Goal: Task Accomplishment & Management: Use online tool/utility

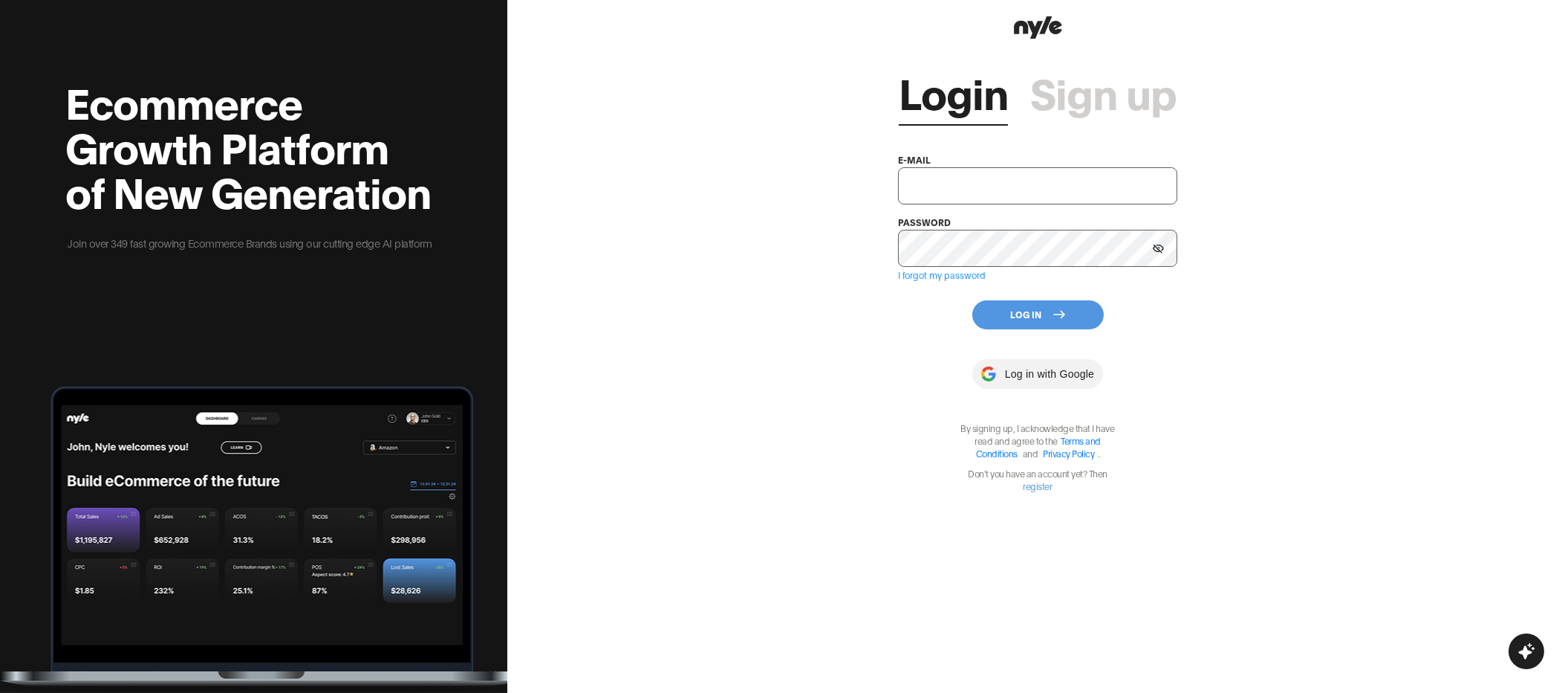
type input "[EMAIL_ADDRESS][PERSON_NAME]"
click at [1007, 312] on button "Log In" at bounding box center [1038, 314] width 131 height 29
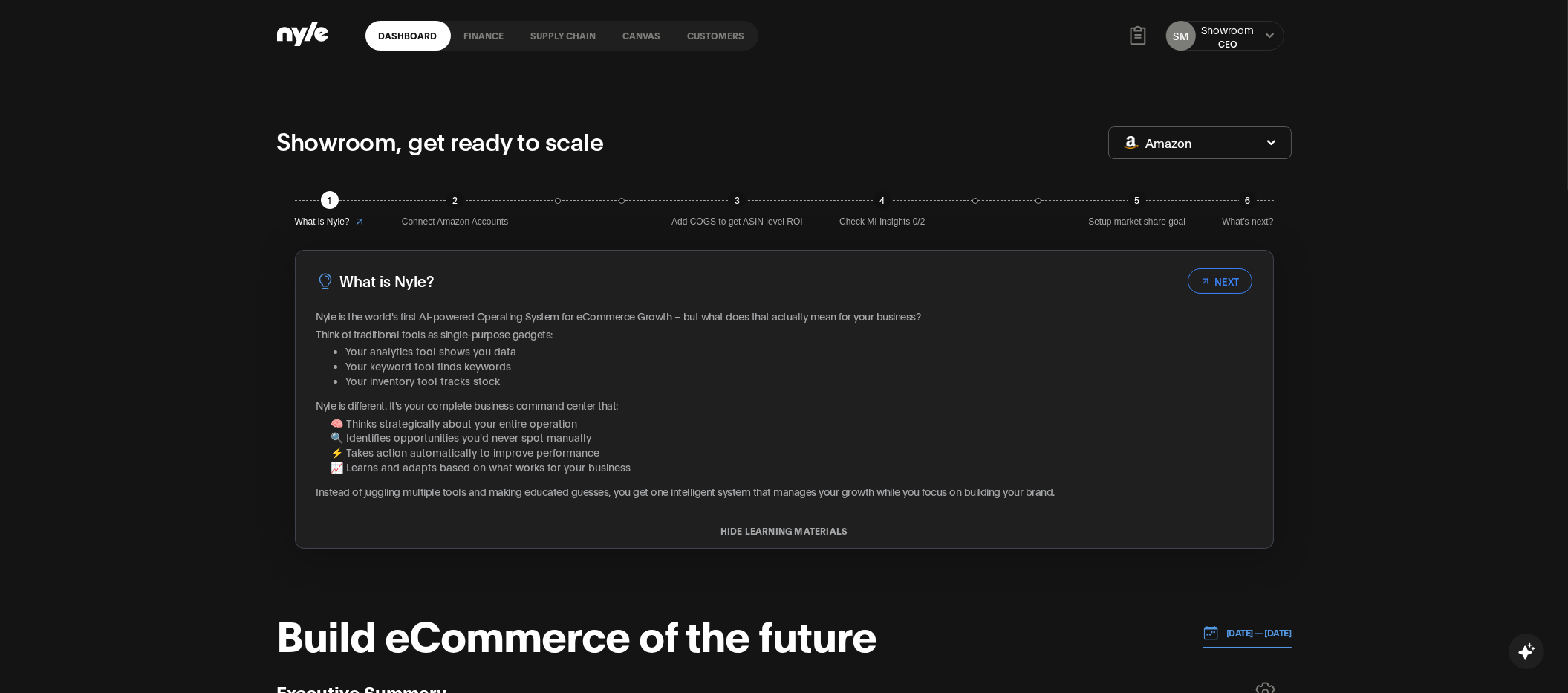
click at [632, 25] on link "Canvas" at bounding box center [642, 35] width 65 height 29
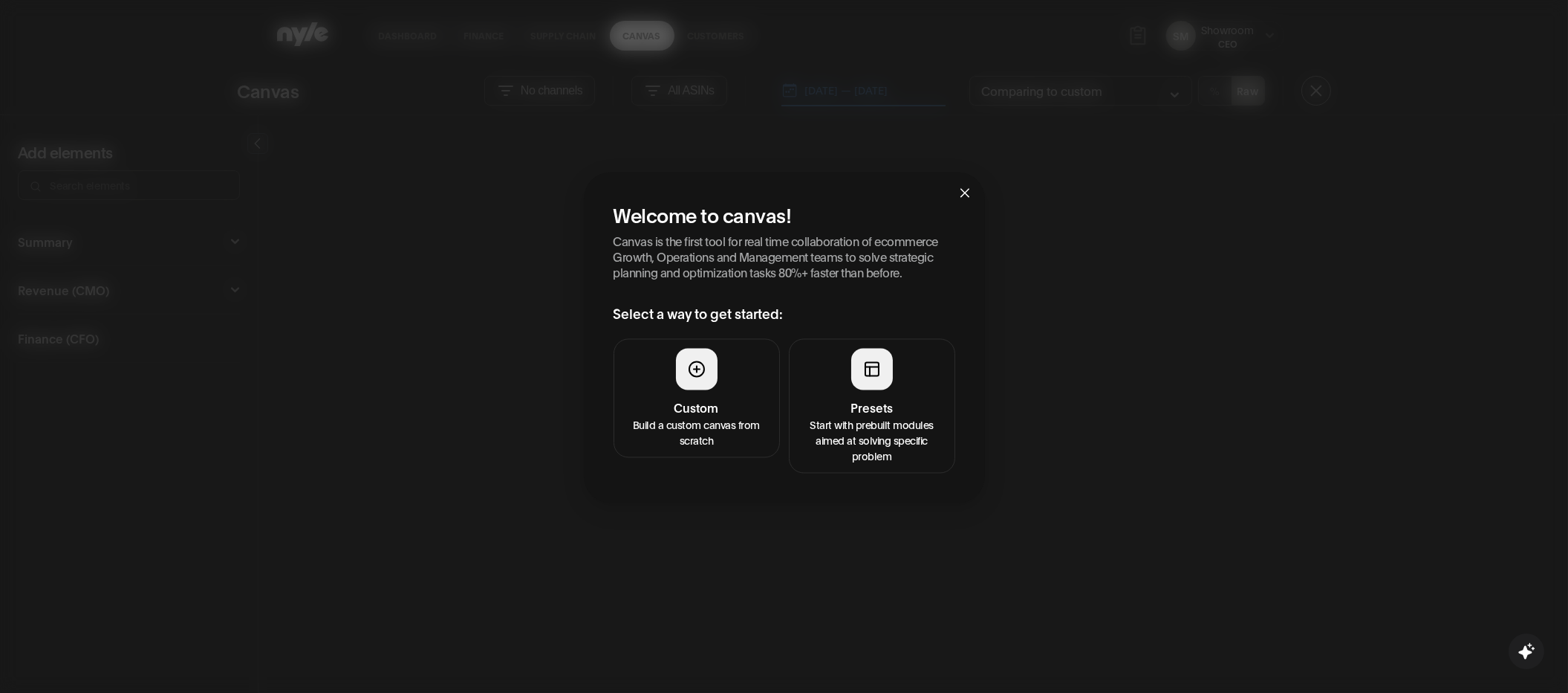
click at [860, 395] on button "Presets Start with prebuilt modules aimed at solving specific problem" at bounding box center [872, 406] width 167 height 135
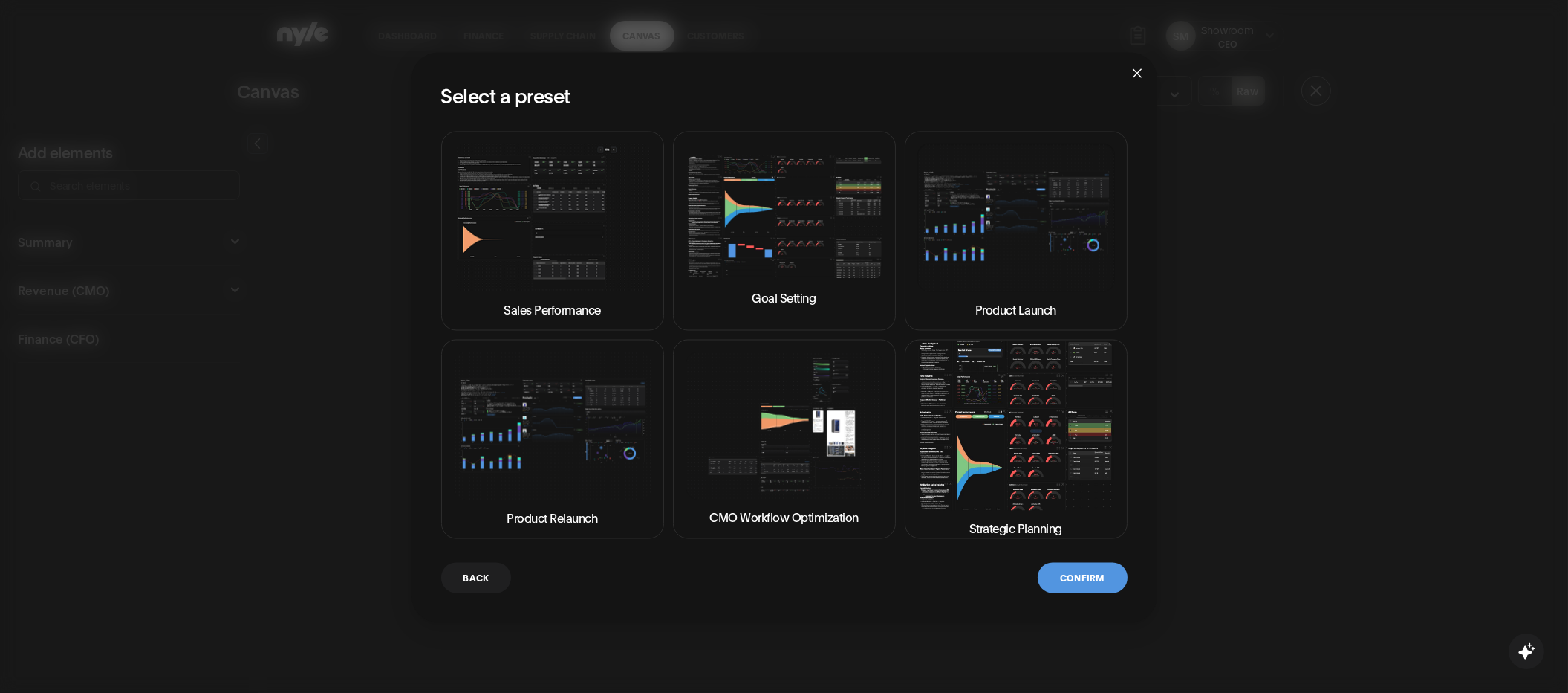
click at [734, 444] on img at bounding box center [784, 425] width 198 height 148
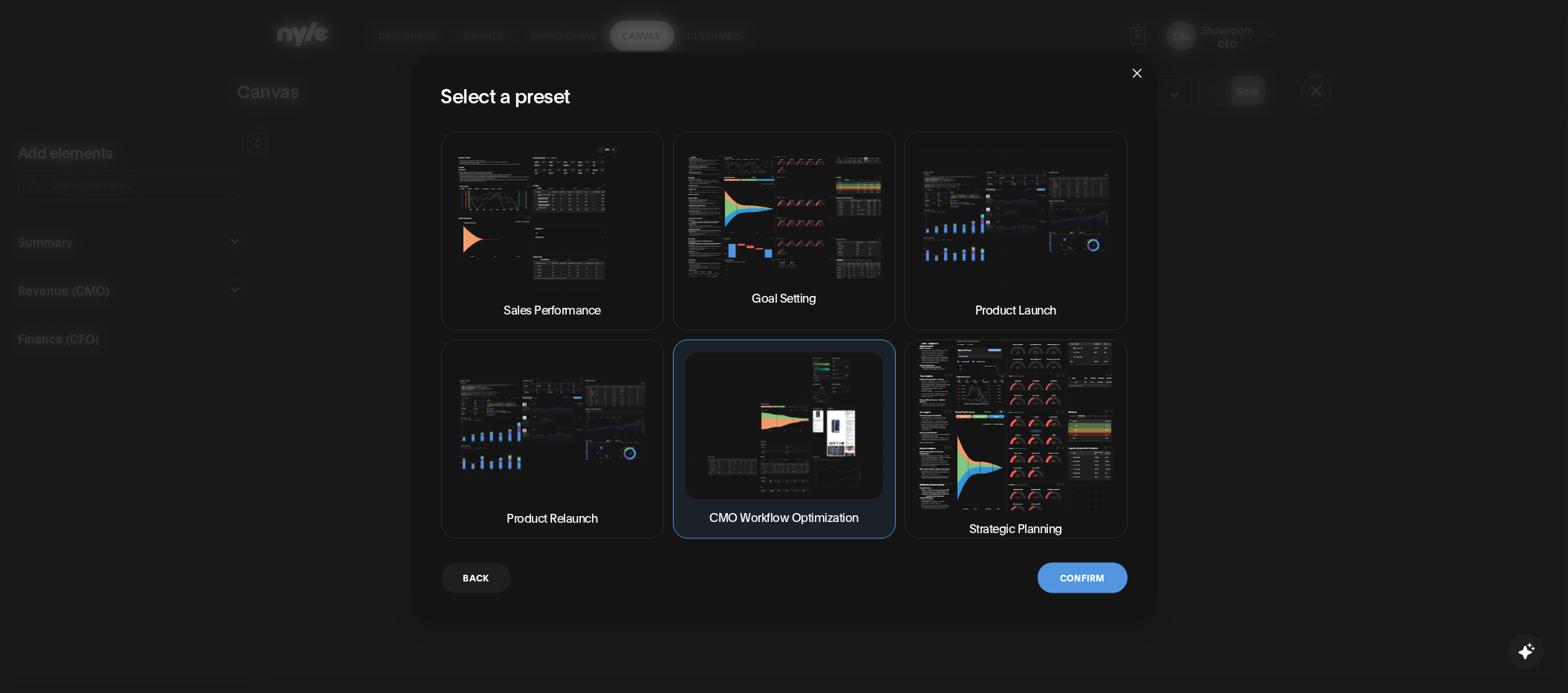
click at [1068, 565] on button "Confirm" at bounding box center [1082, 578] width 89 height 30
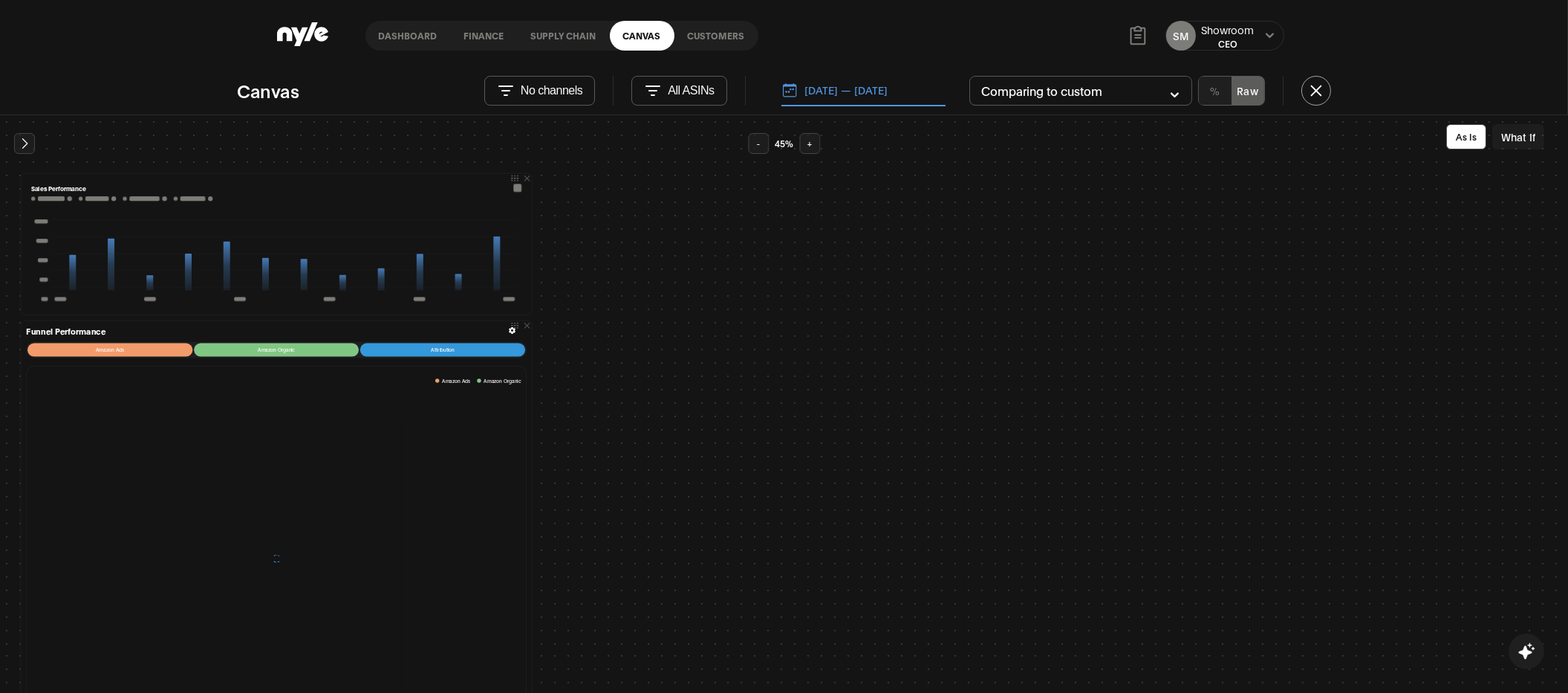
click at [18, 135] on button at bounding box center [24, 143] width 20 height 20
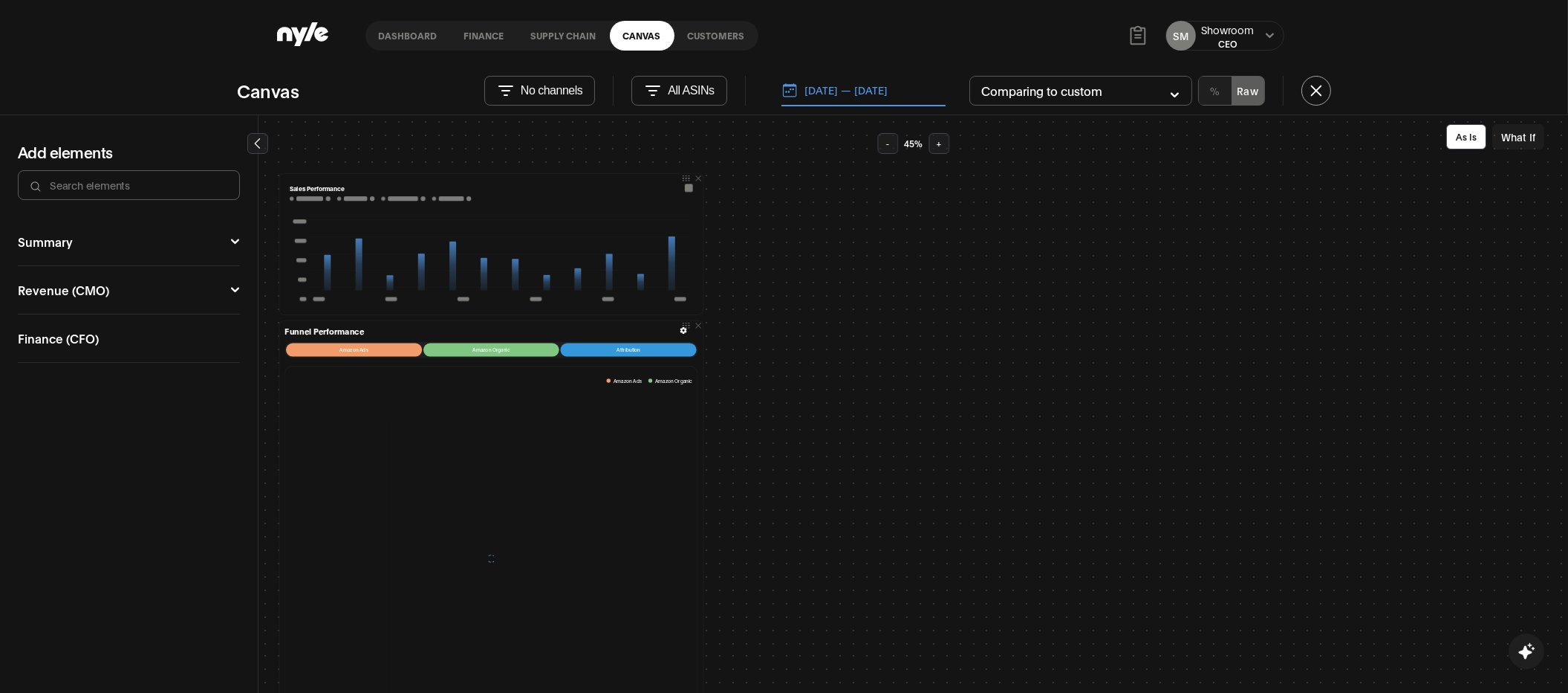
scroll to position [23, 0]
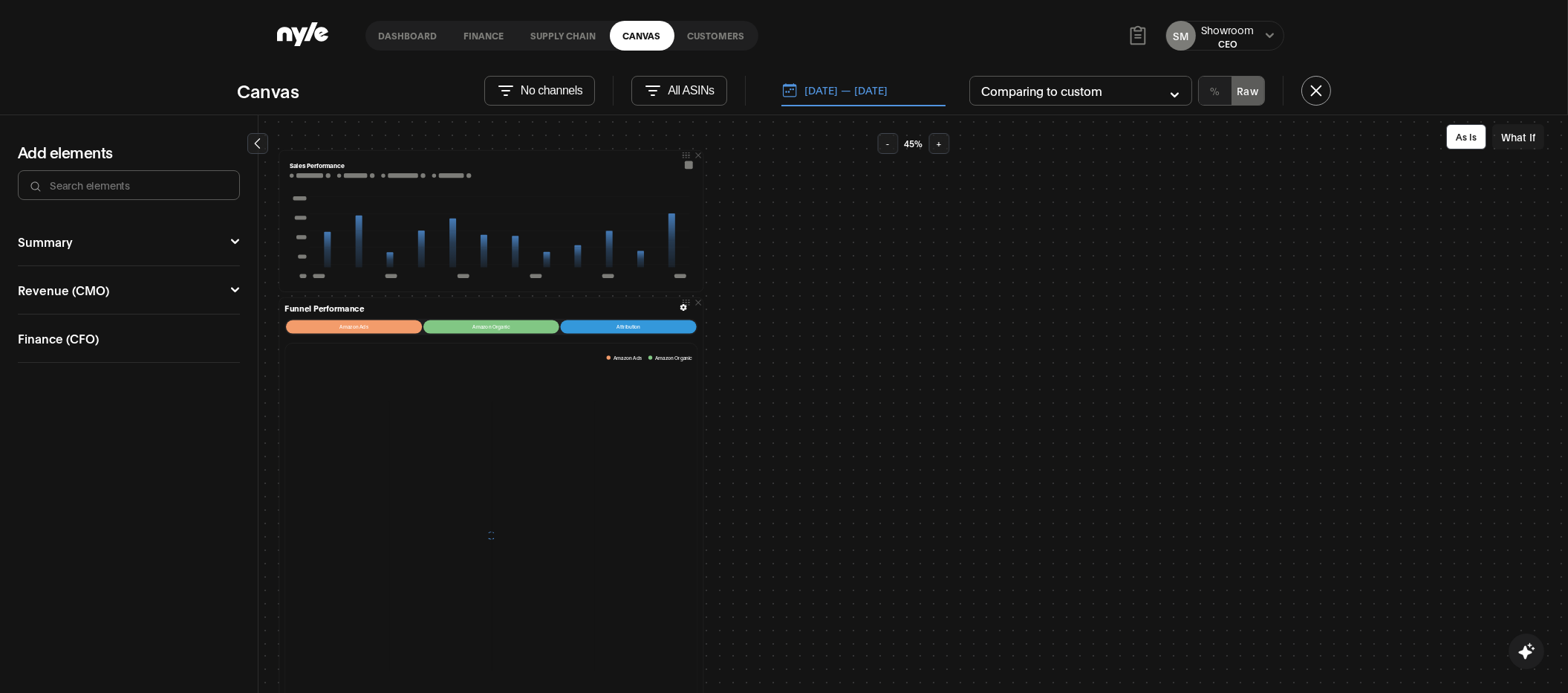
click at [187, 303] on div "Revenue (CMO) Campaign Manager 2 Funnel Performance Ad Sales Organic Keyword Pe…" at bounding box center [129, 290] width 222 height 48
click at [218, 293] on button "Revenue (CMO)" at bounding box center [129, 289] width 222 height 12
click at [98, 319] on div "Campaign Manager 2" at bounding box center [84, 318] width 134 height 15
click at [95, 353] on button "Funnel Performance" at bounding box center [72, 358] width 94 height 35
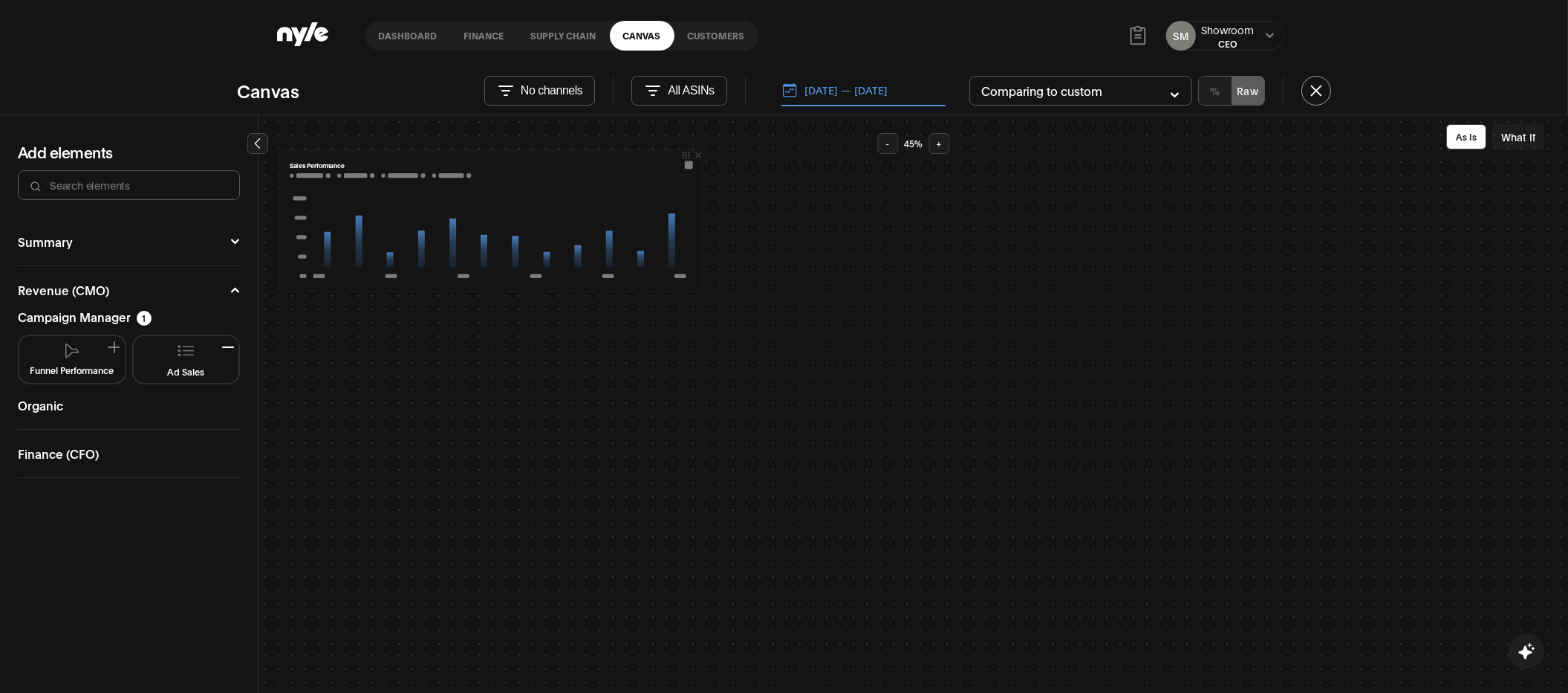
click at [102, 354] on button "Funnel Performance" at bounding box center [72, 358] width 94 height 35
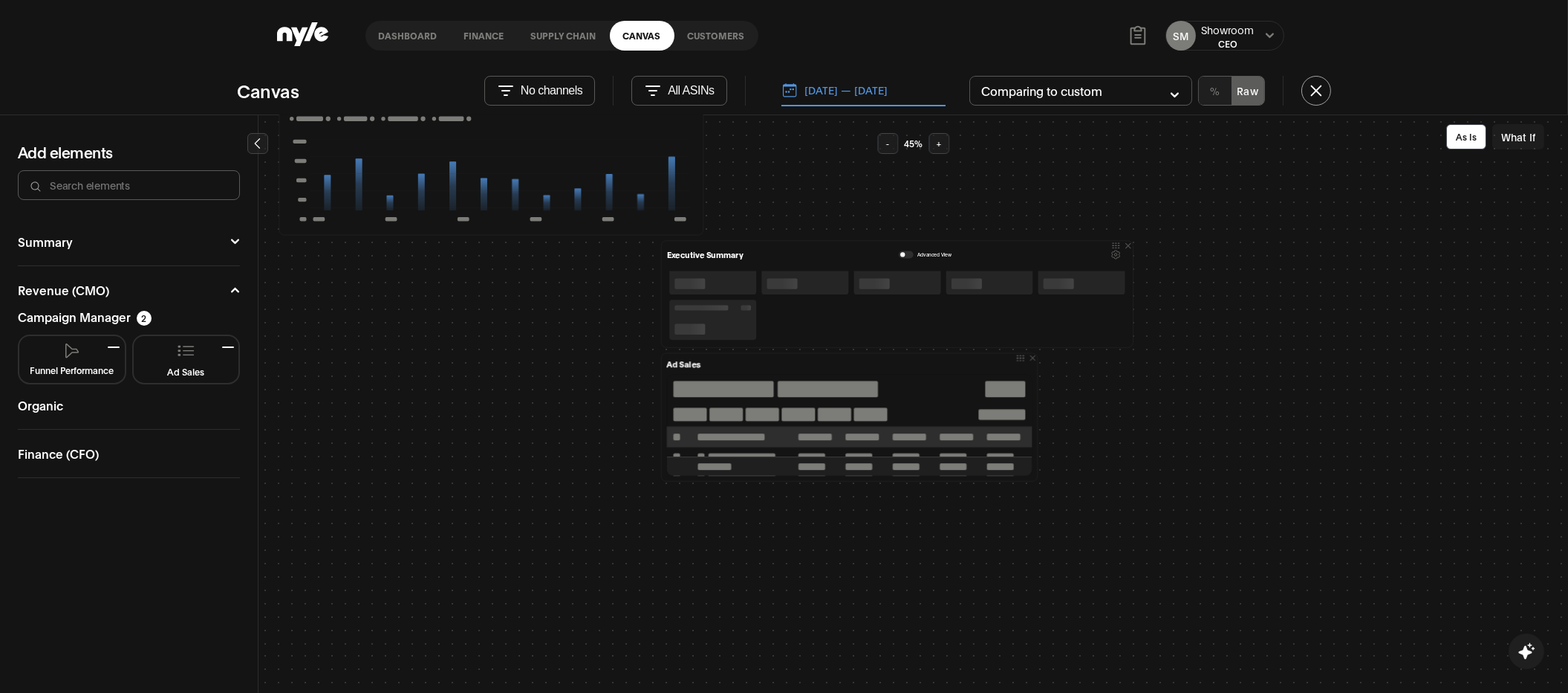
scroll to position [0, 0]
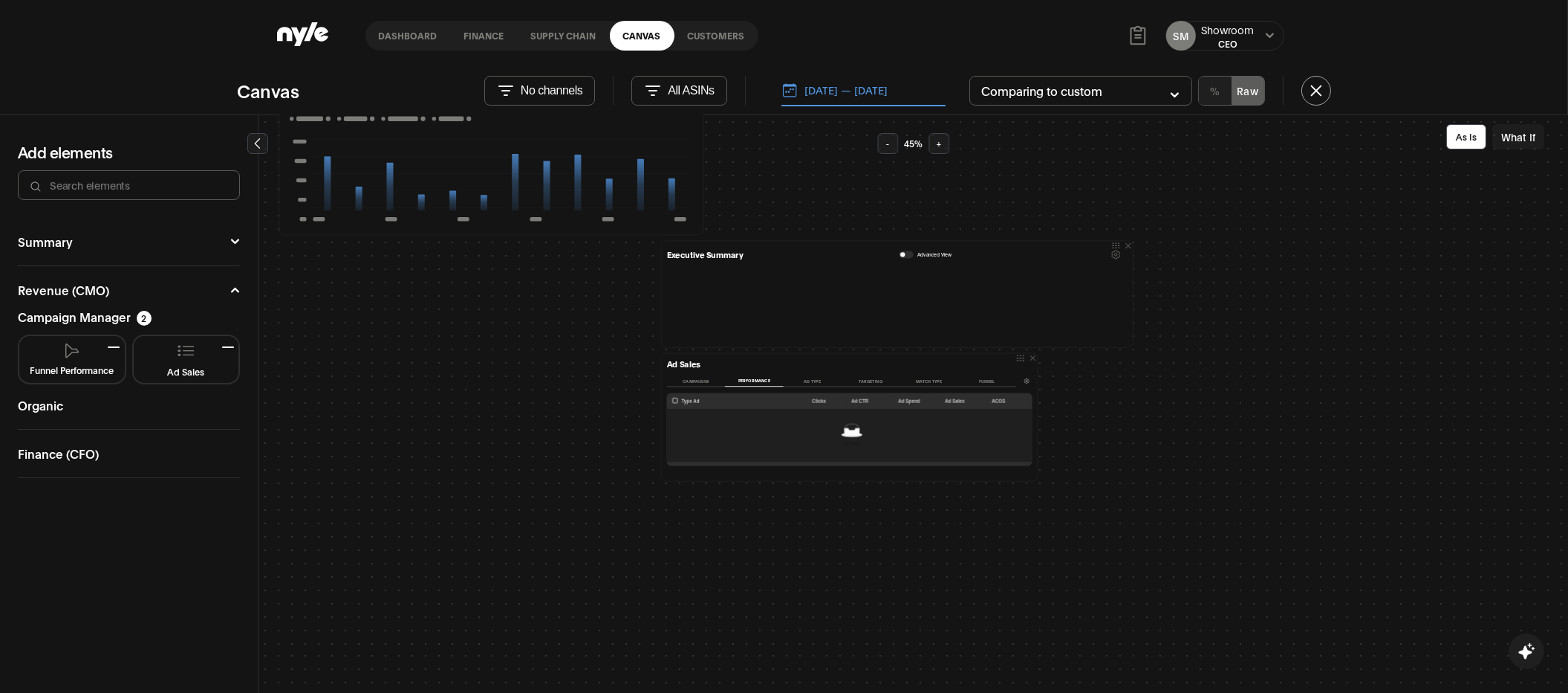
click at [984, 378] on button "Funnel" at bounding box center [986, 381] width 58 height 12
click at [705, 38] on link "Customers" at bounding box center [716, 35] width 84 height 29
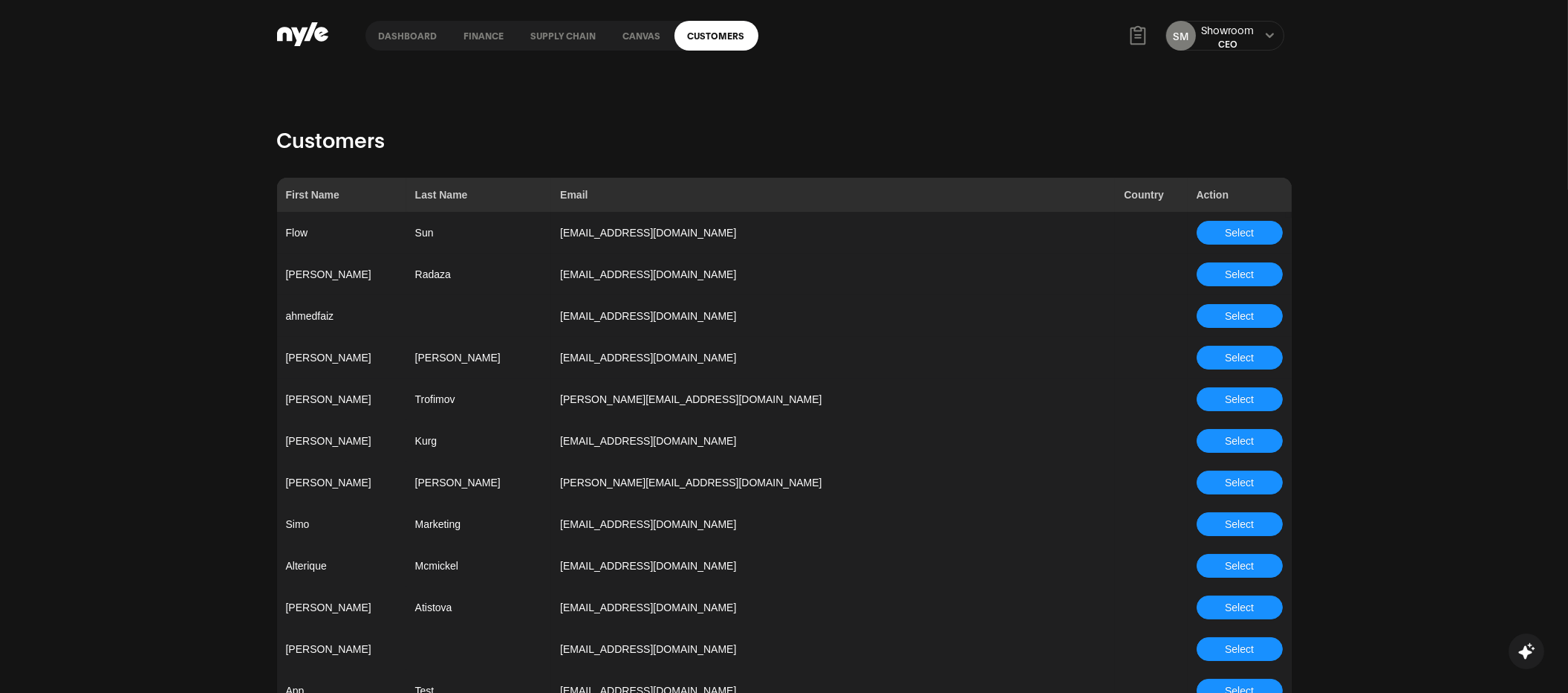
scroll to position [1217, 0]
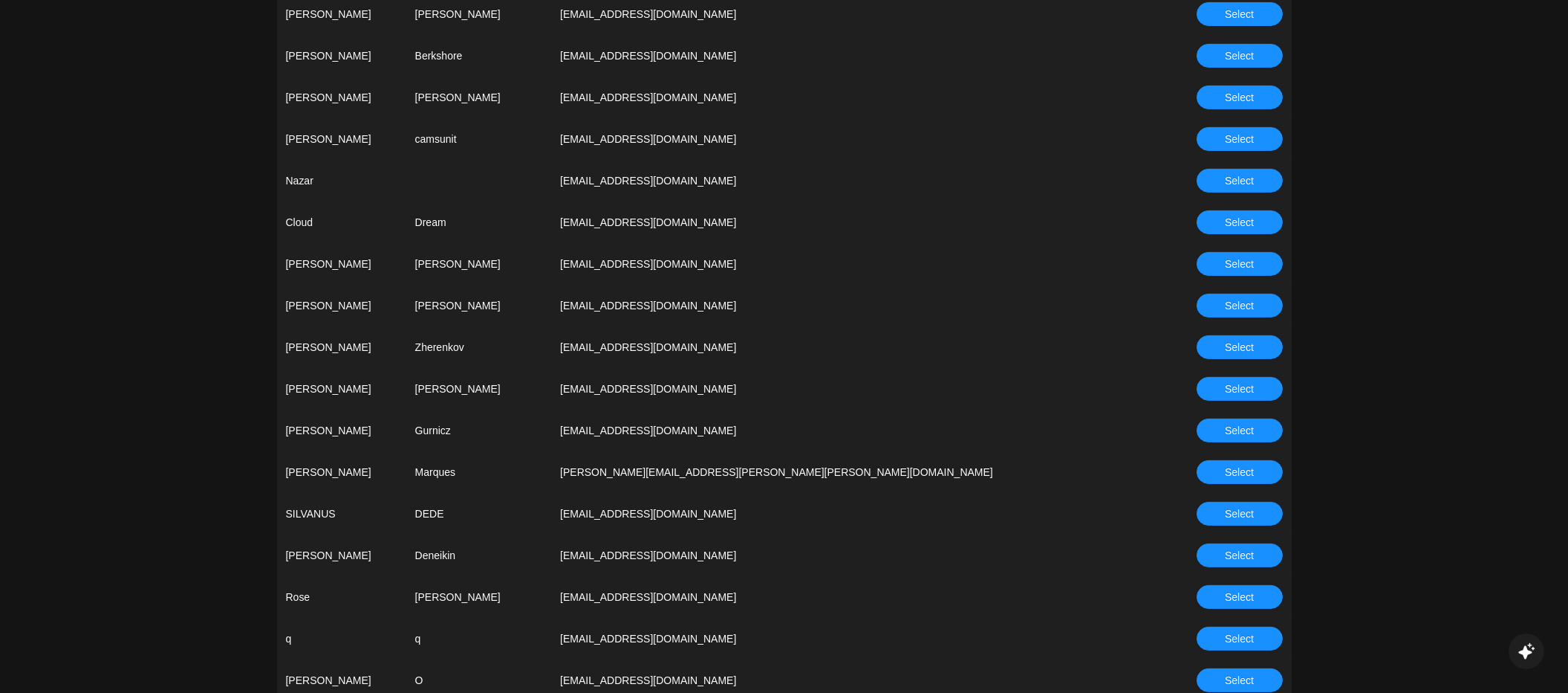
click at [1229, 349] on span "Select" at bounding box center [1239, 347] width 29 height 16
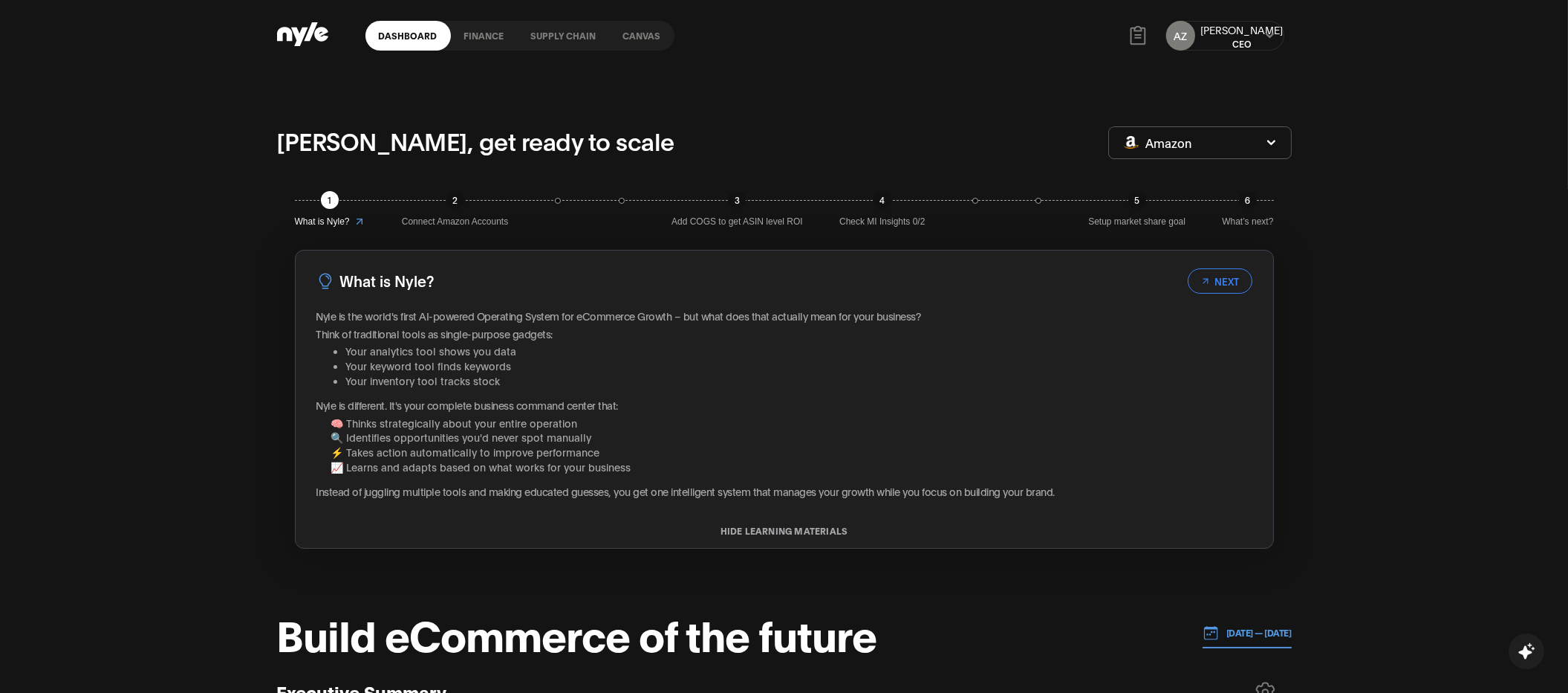
click at [638, 32] on link "Canvas" at bounding box center [642, 35] width 65 height 29
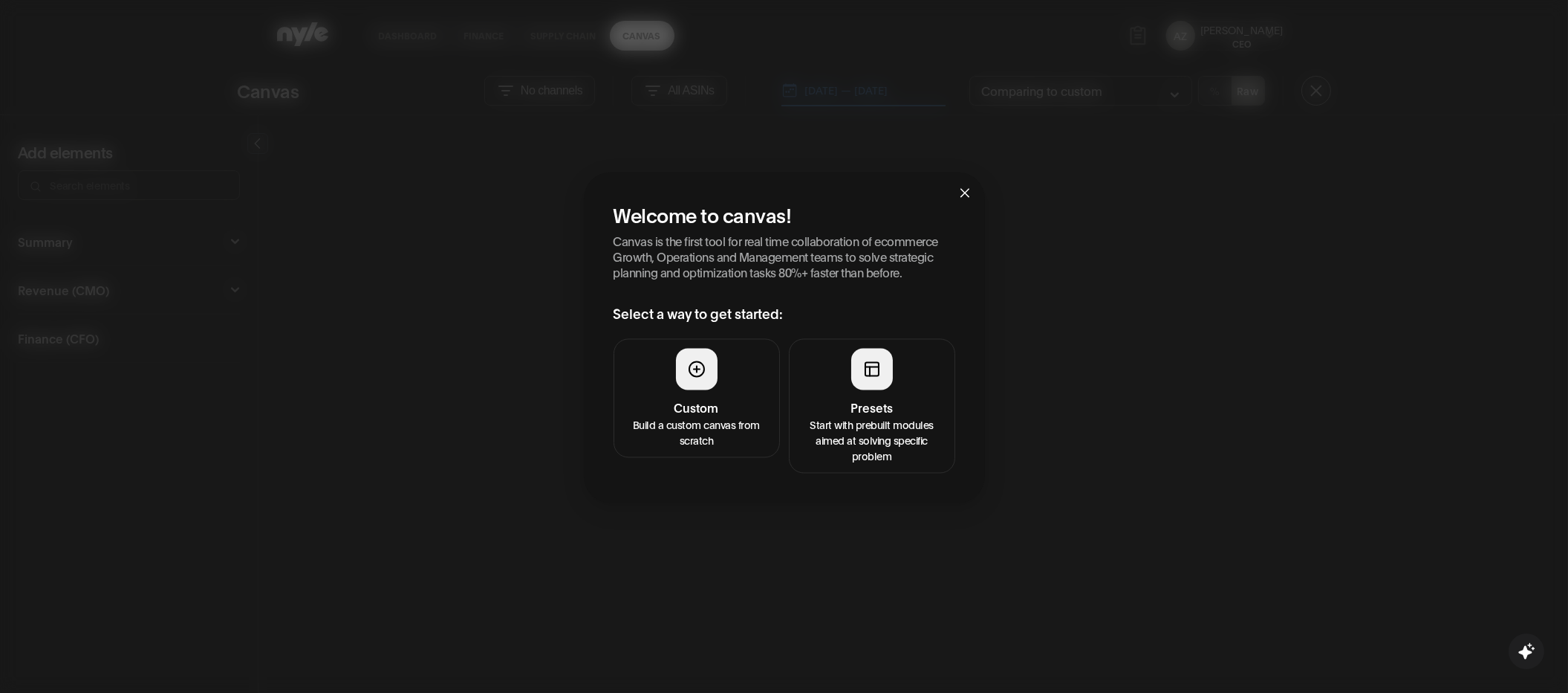
click at [870, 426] on p "Start with prebuilt modules aimed at solving specific problem" at bounding box center [872, 440] width 147 height 47
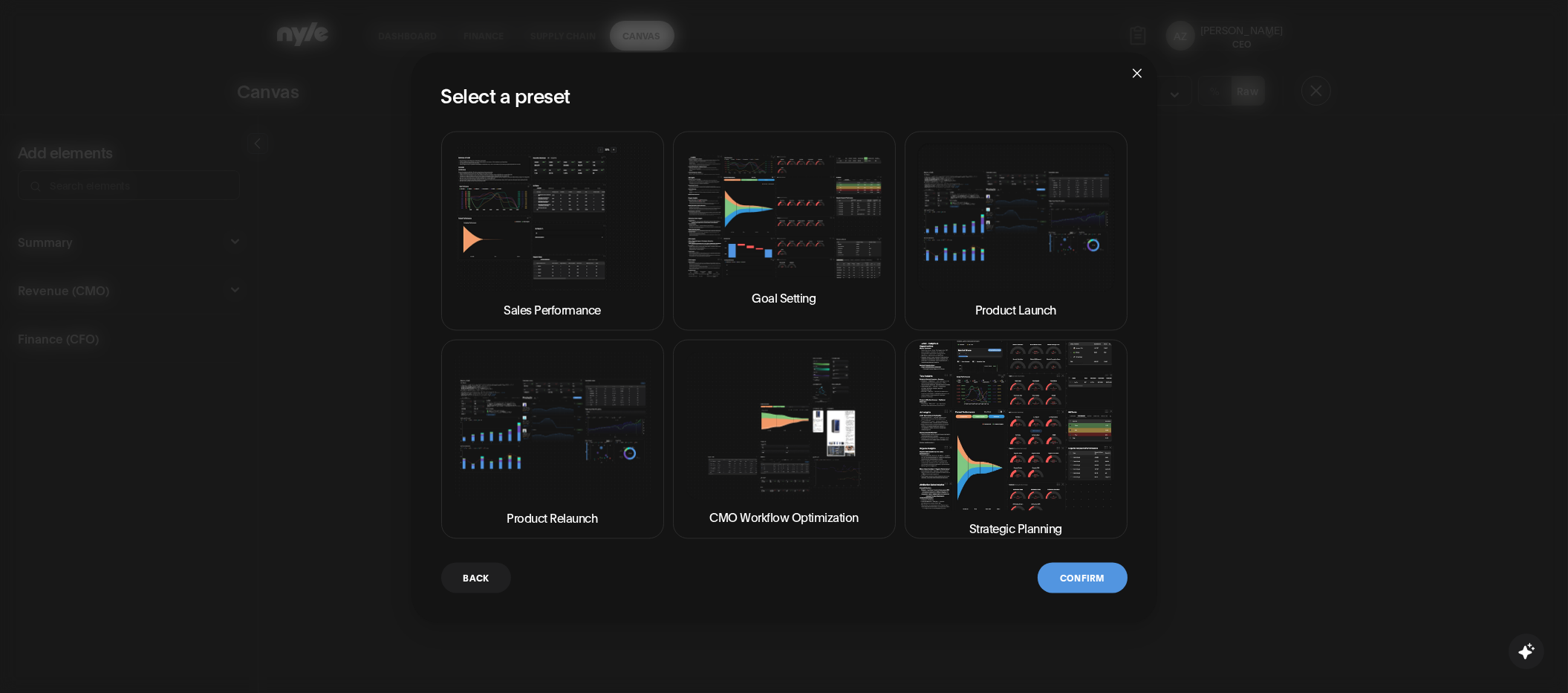
click at [767, 450] on img at bounding box center [784, 425] width 198 height 148
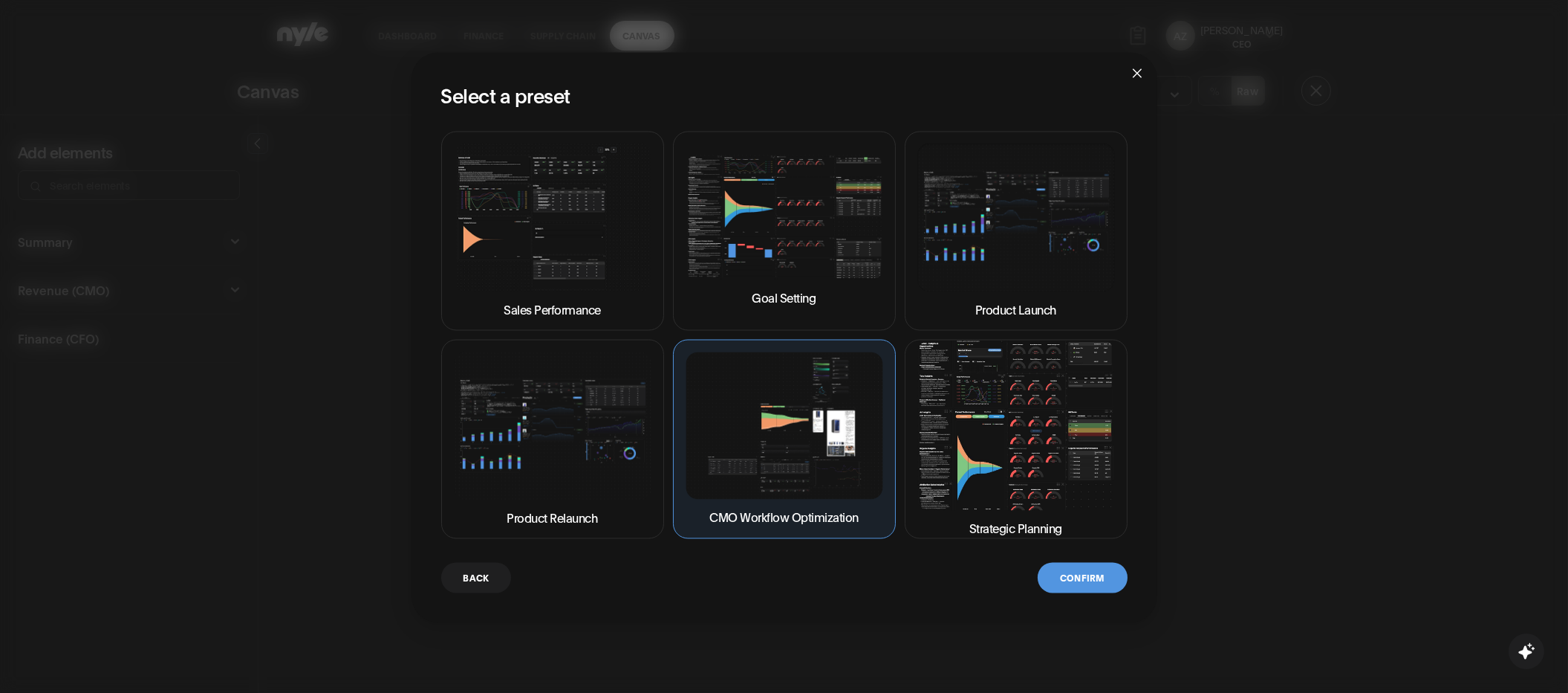
click at [1087, 579] on button "Confirm" at bounding box center [1082, 578] width 89 height 30
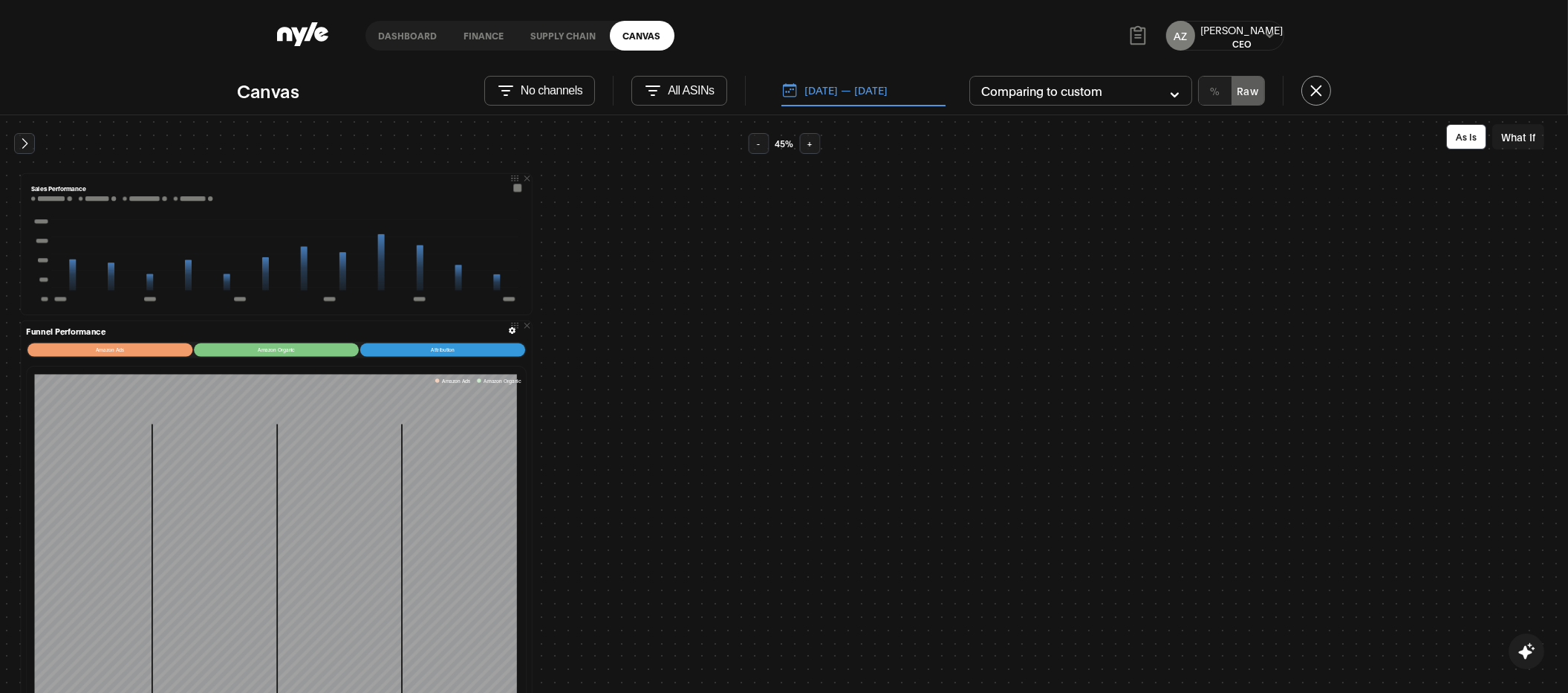
click at [545, 93] on p "No channels" at bounding box center [552, 91] width 62 height 13
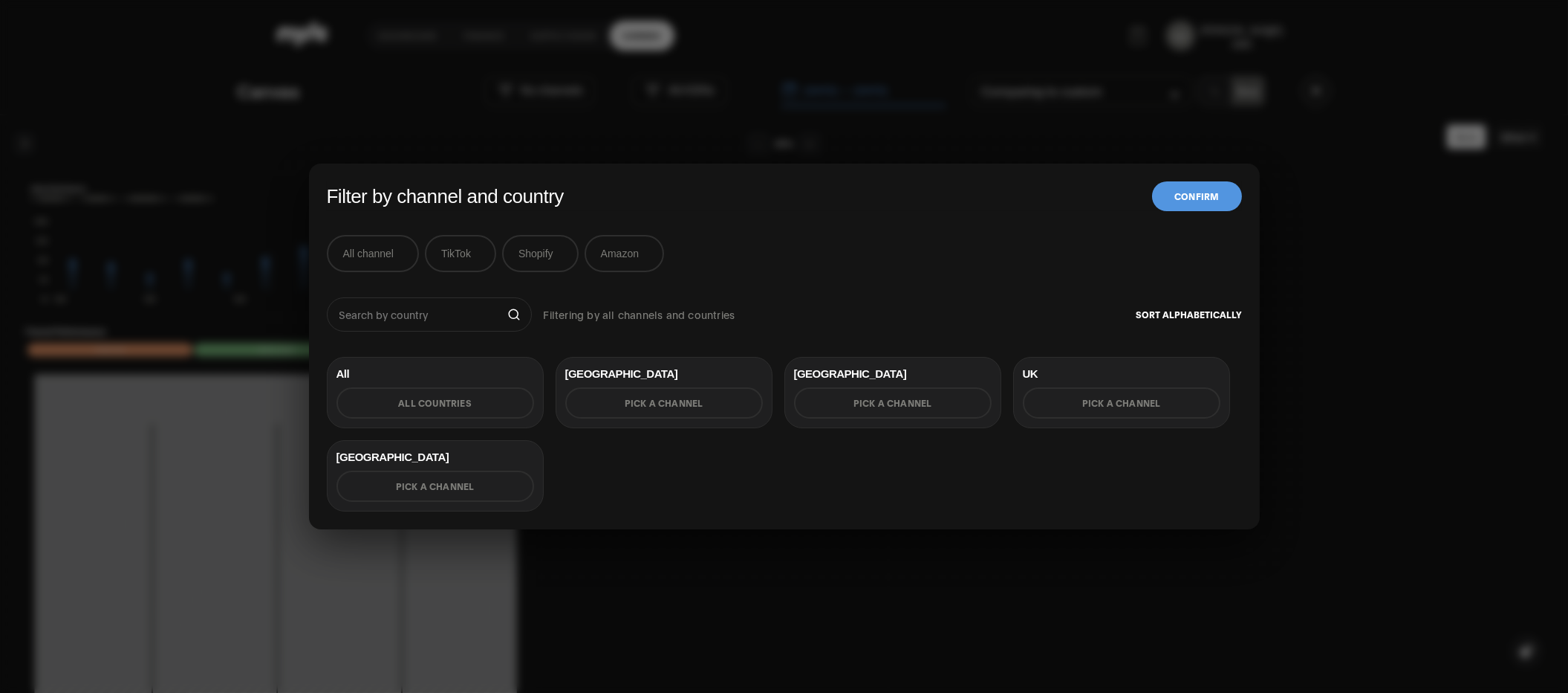
click at [802, 144] on div "Filter by channel and country Confirm All channel TikTok Shopify Amazon Filteri…" at bounding box center [784, 346] width 1568 height 693
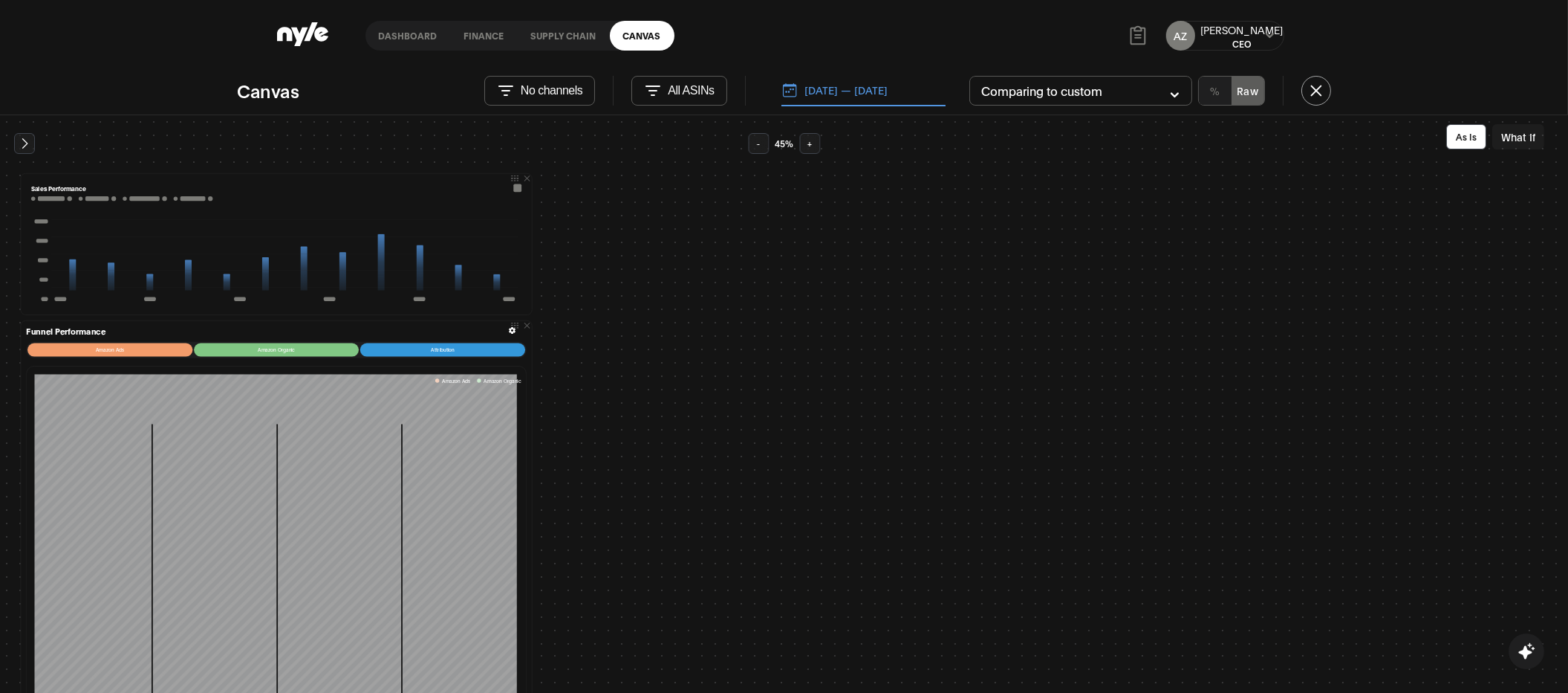
click at [680, 91] on p "All ASINs" at bounding box center [691, 91] width 46 height 13
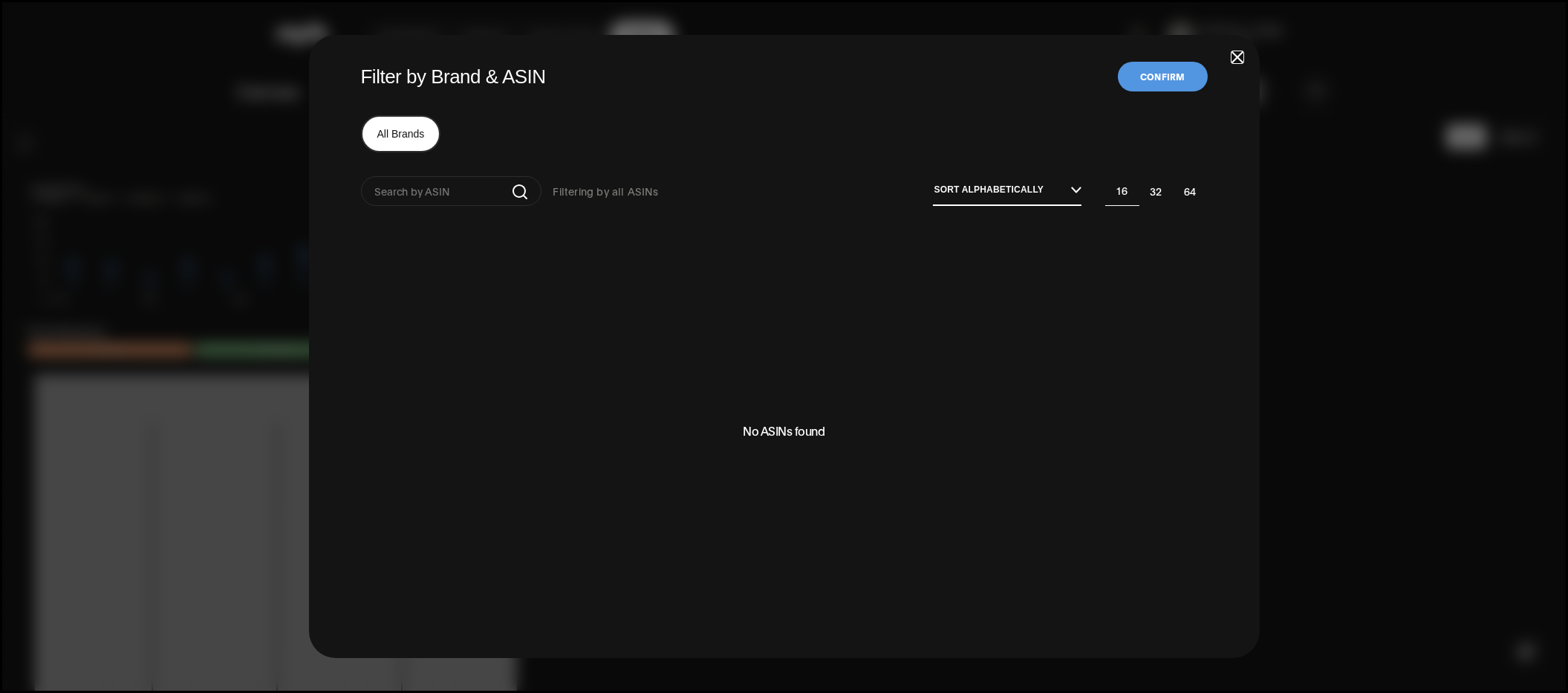
click at [1232, 53] on span "button" at bounding box center [1237, 58] width 11 height 11
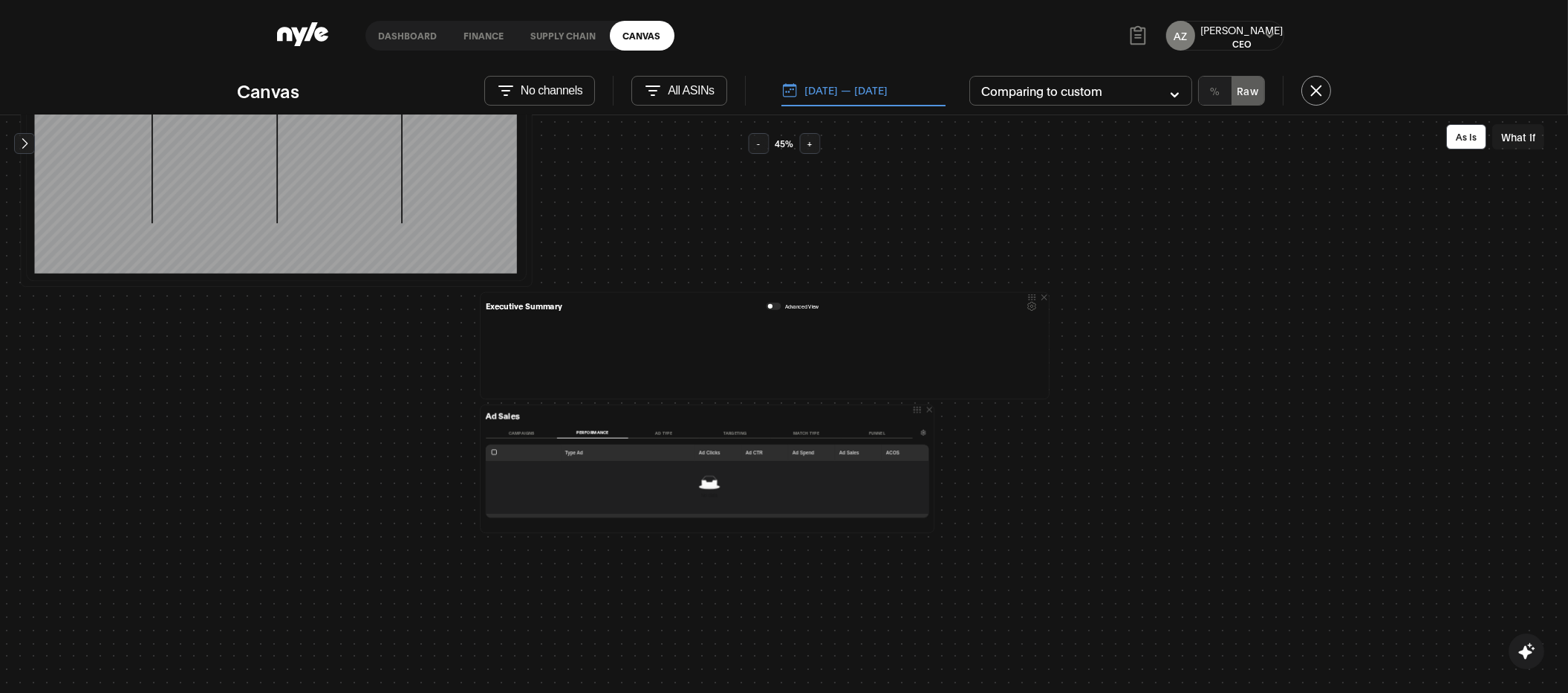
scroll to position [519, 0]
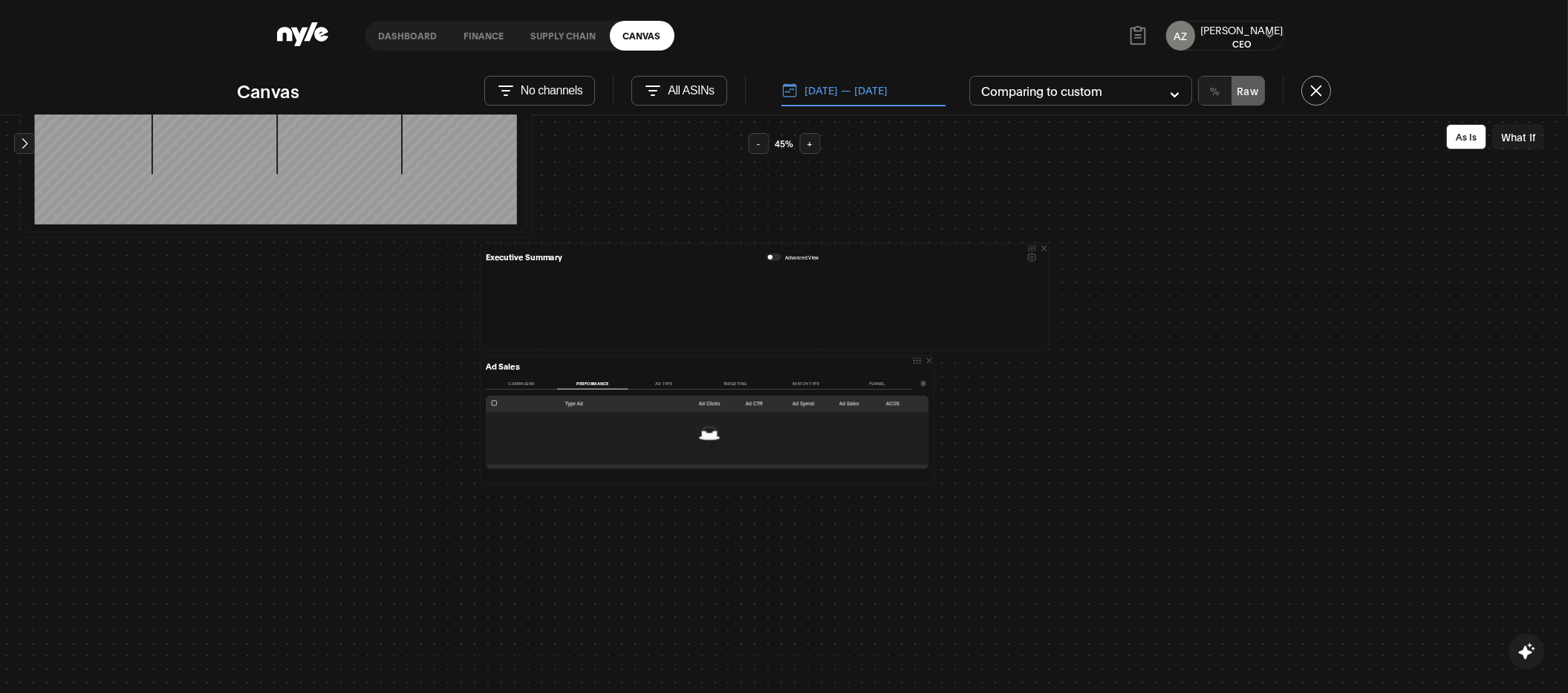
click at [876, 383] on button "Funnel" at bounding box center [877, 383] width 71 height 12
click at [847, 83] on button "[DATE] — [DATE]" at bounding box center [863, 91] width 164 height 31
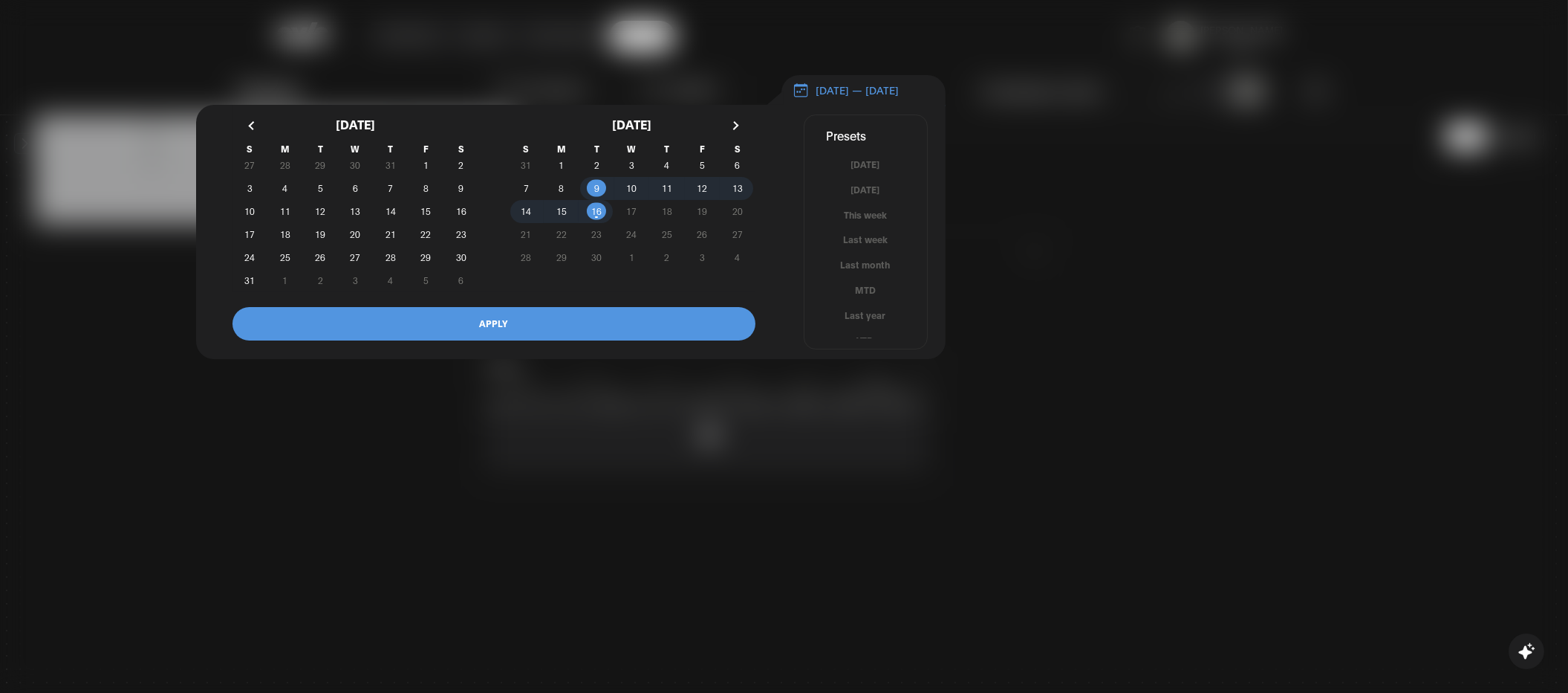
click at [255, 134] on button "button" at bounding box center [253, 125] width 27 height 27
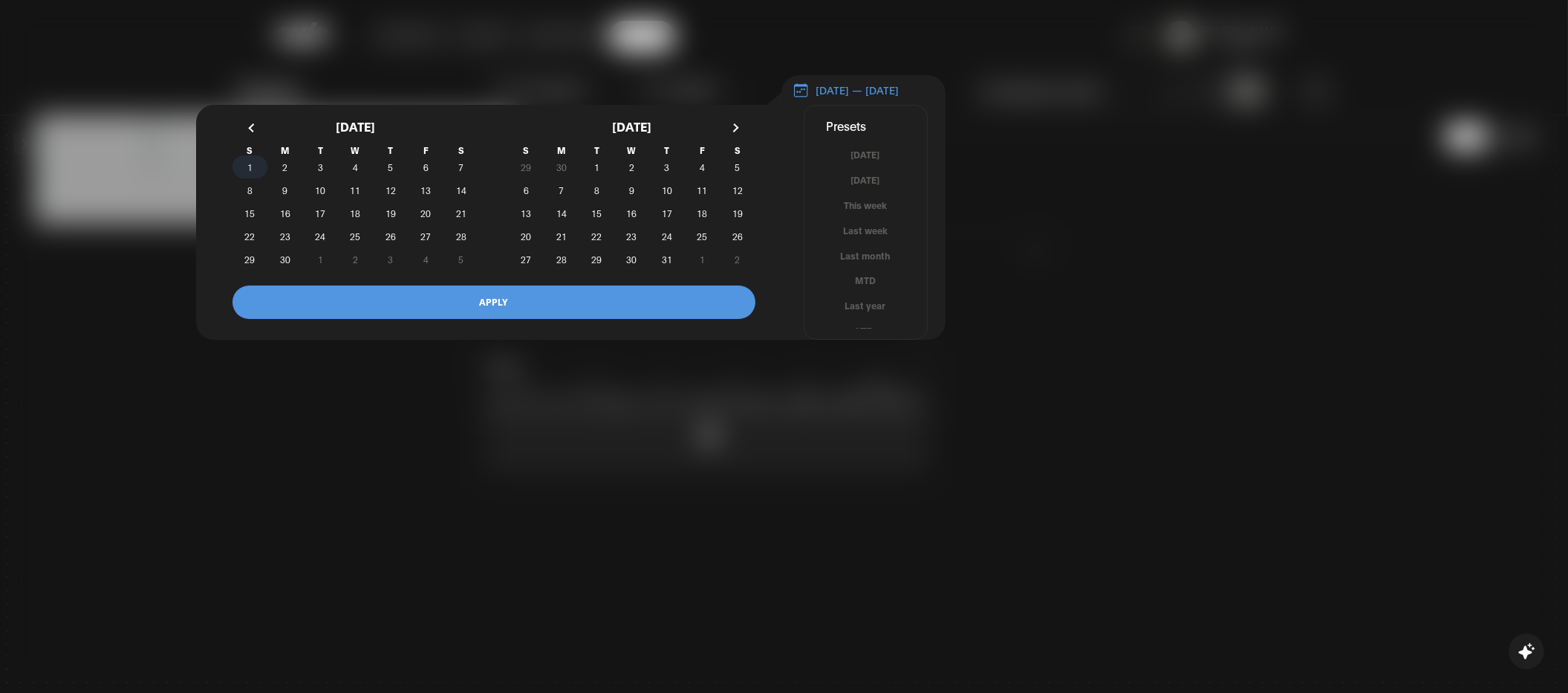
click at [248, 171] on span "1" at bounding box center [250, 167] width 5 height 27
click at [286, 221] on span "16" at bounding box center [286, 213] width 11 height 27
click at [369, 311] on button "APPLY" at bounding box center [494, 303] width 523 height 34
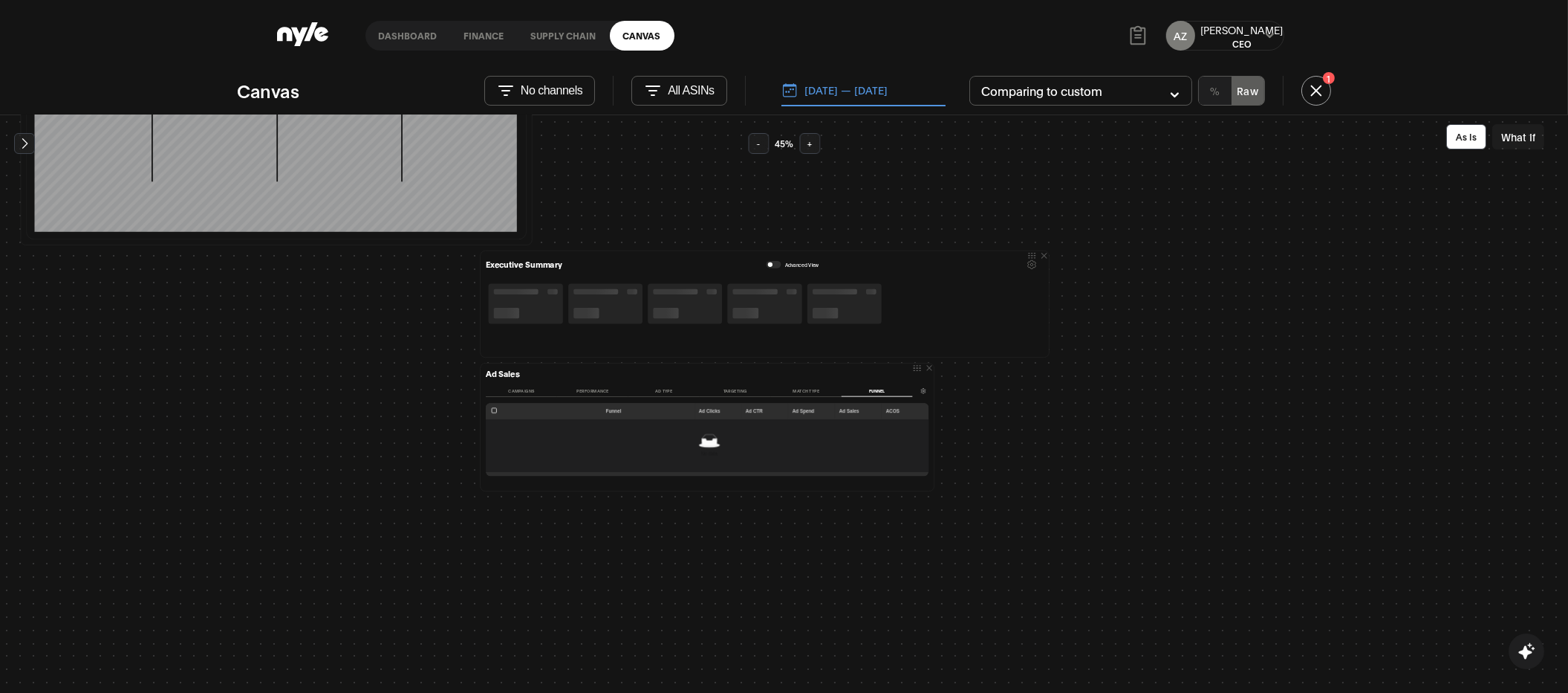
scroll to position [418, 0]
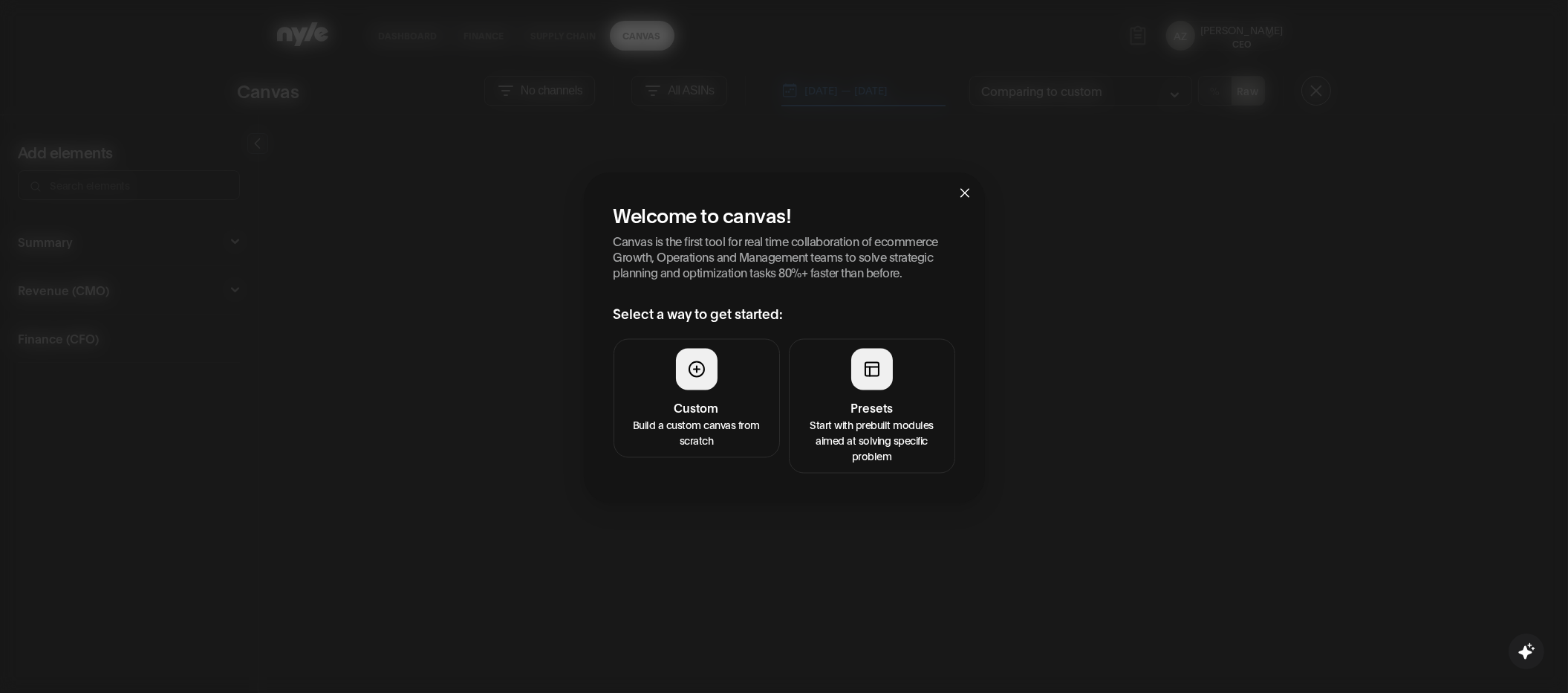
click at [848, 375] on button "Presets Start with prebuilt modules aimed at solving specific problem" at bounding box center [872, 406] width 167 height 135
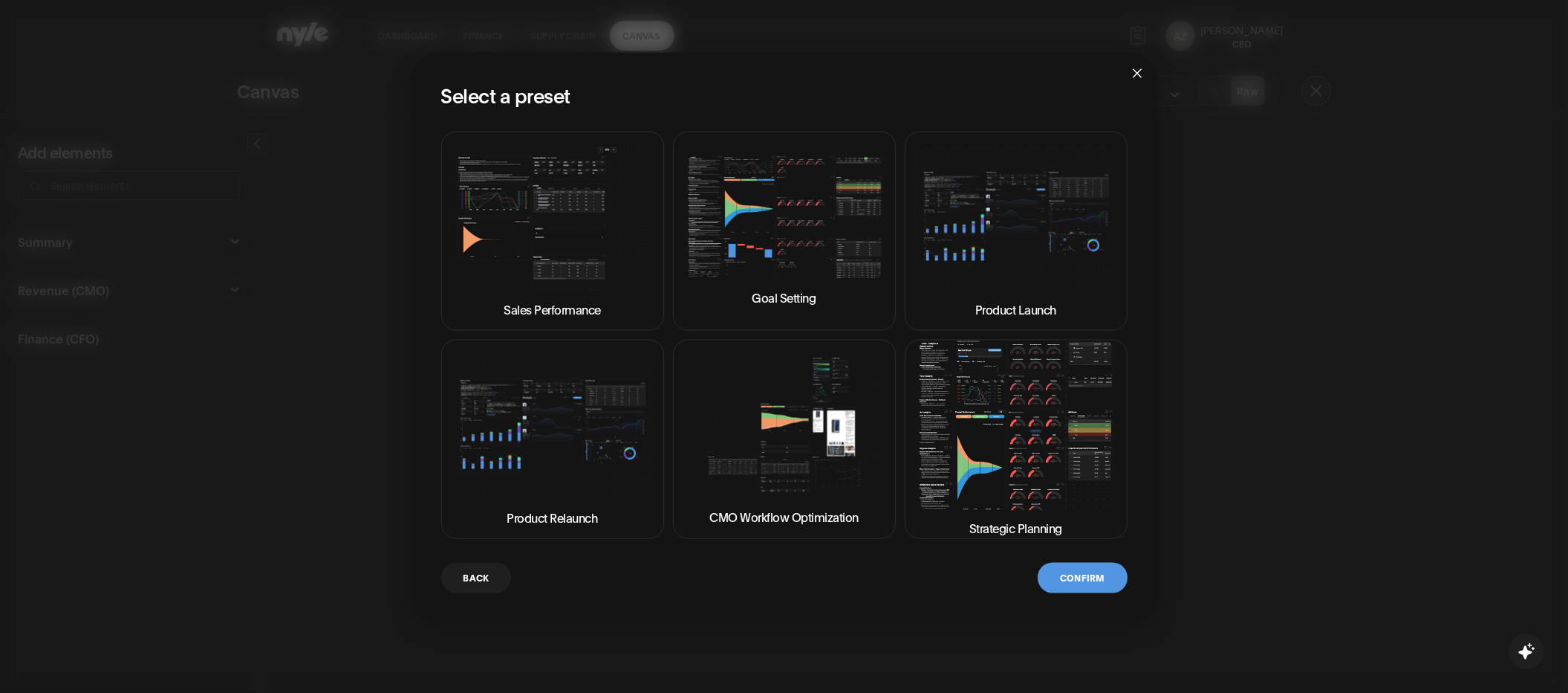
click at [783, 420] on img at bounding box center [784, 425] width 198 height 148
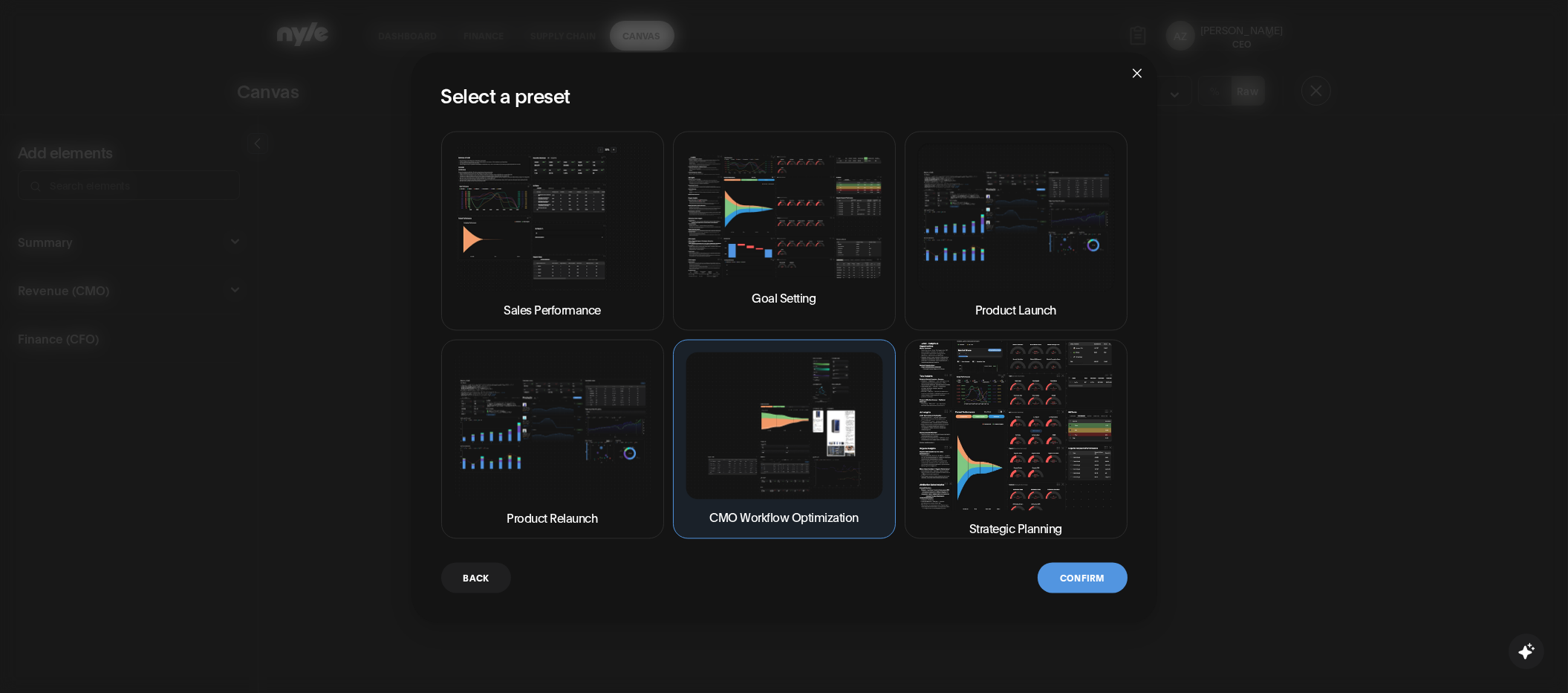
click at [1067, 576] on button "Confirm" at bounding box center [1082, 578] width 89 height 30
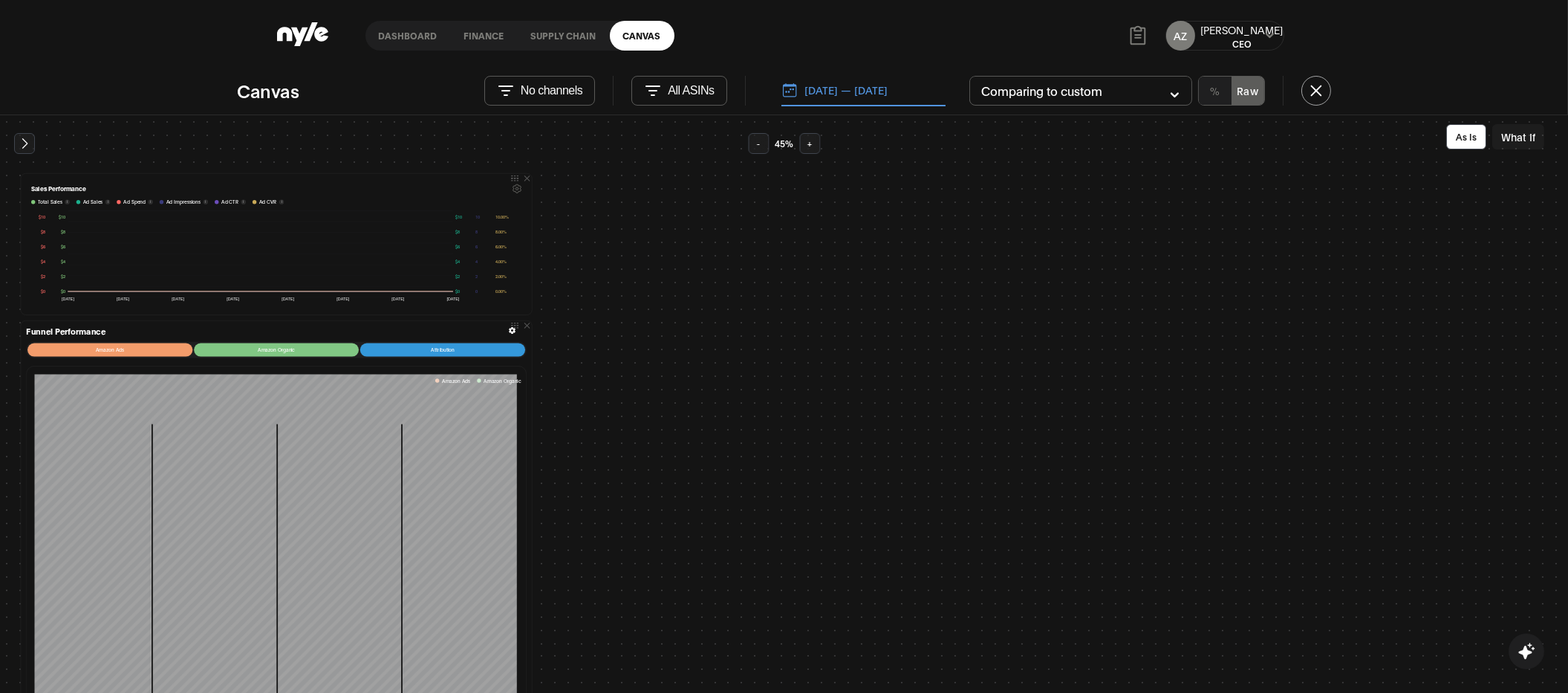
click at [396, 37] on link "Dashboard" at bounding box center [408, 35] width 85 height 29
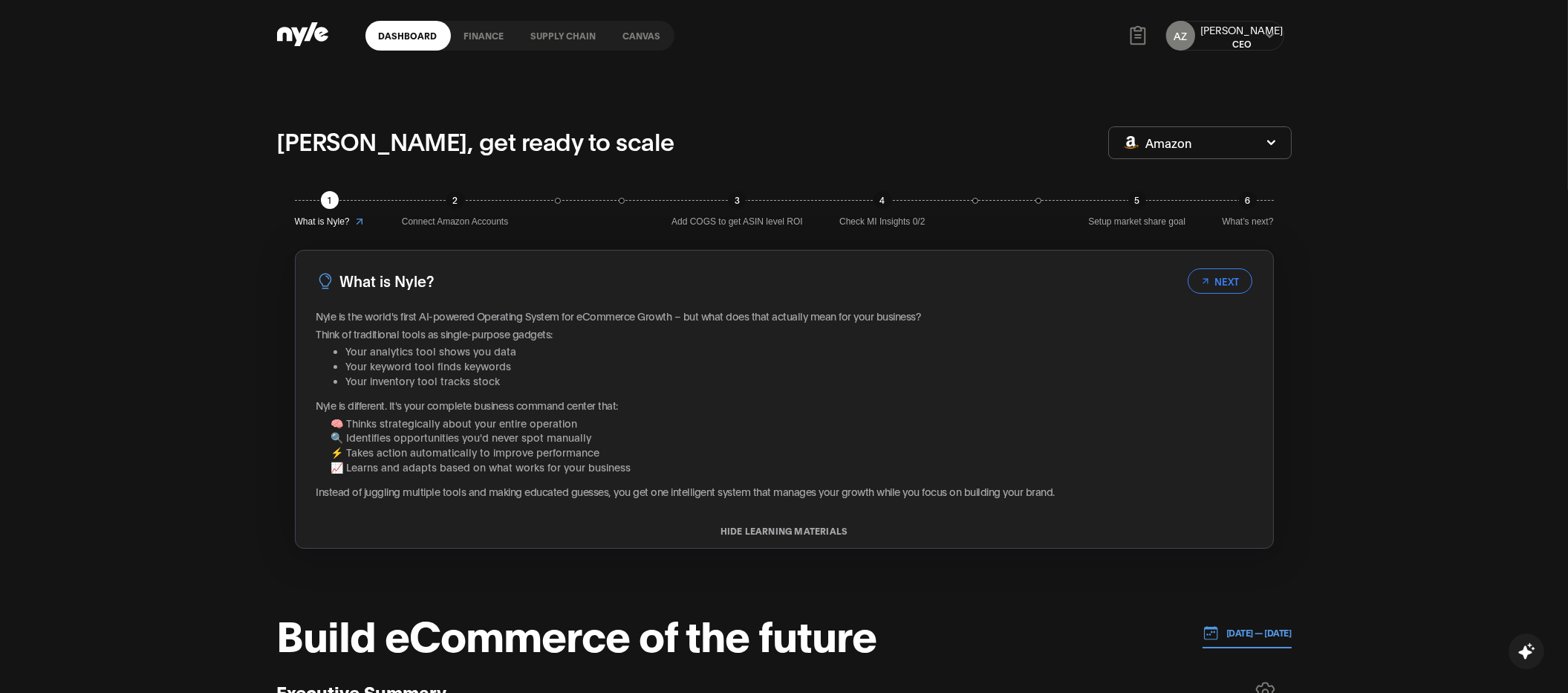
click at [779, 527] on button "HIDE LEARNING MATERIALS" at bounding box center [784, 531] width 977 height 11
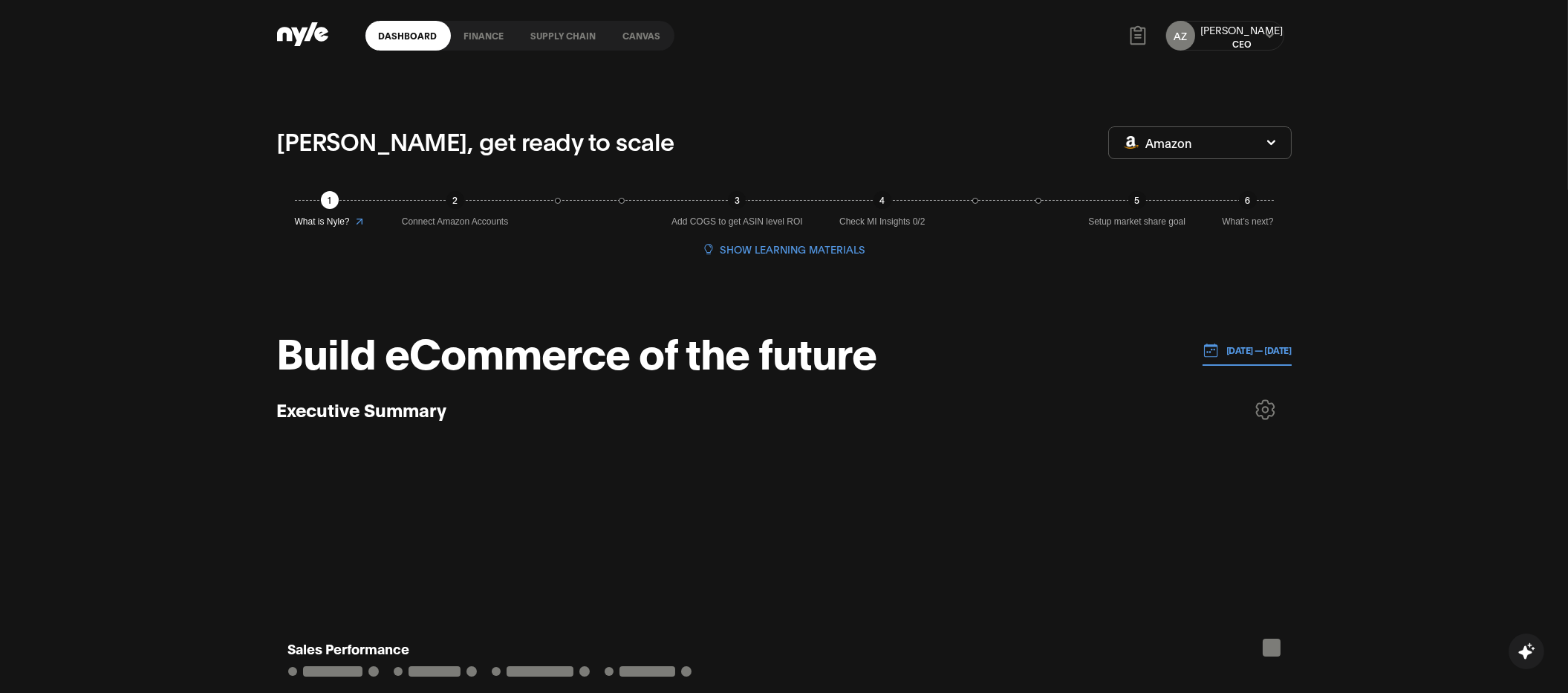
click at [831, 247] on span "SHOW LEARNING MATERIALS" at bounding box center [793, 248] width 145 height 16
